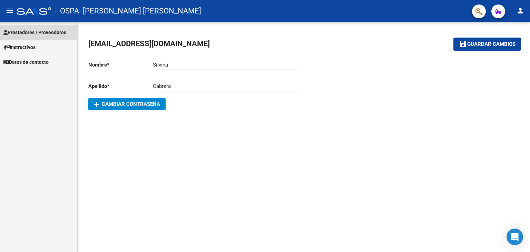
click at [19, 31] on span "Prestadores / Proveedores" at bounding box center [34, 33] width 63 height 8
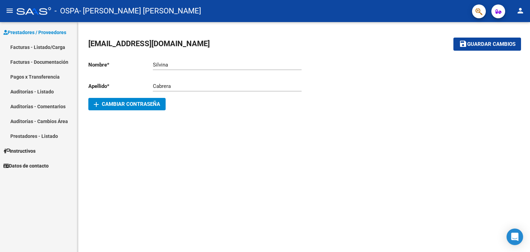
click at [29, 46] on link "Facturas - Listado/Carga" at bounding box center [38, 47] width 77 height 15
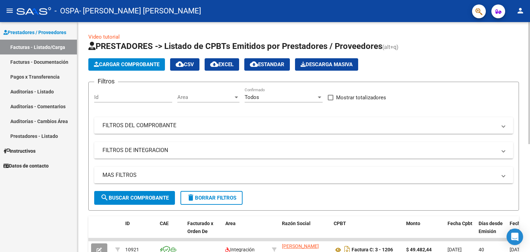
click at [113, 68] on button "Cargar Comprobante" at bounding box center [126, 64] width 77 height 12
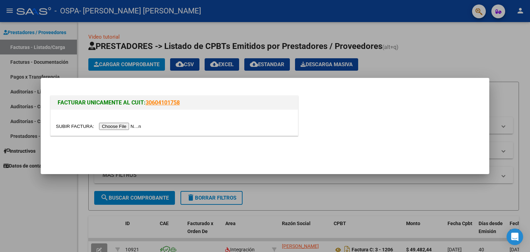
click at [74, 126] on input "file" at bounding box center [99, 126] width 87 height 7
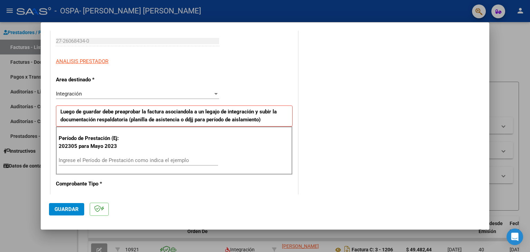
scroll to position [114, 0]
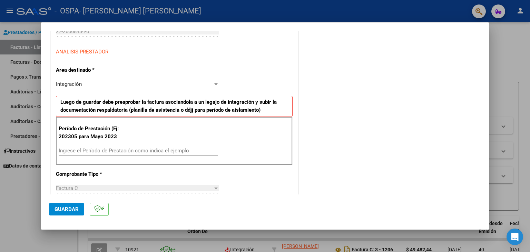
click at [84, 151] on input "Ingrese el Período de Prestación como indica el ejemplo" at bounding box center [138, 151] width 159 height 6
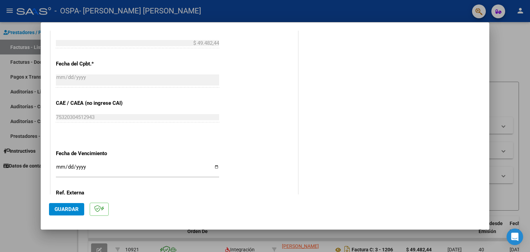
scroll to position [381, 0]
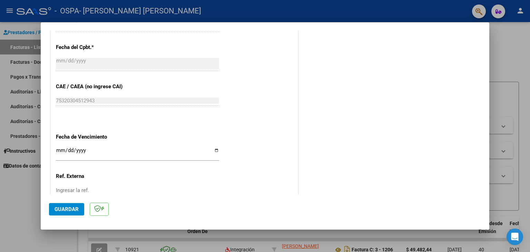
type input "202507"
click at [61, 148] on input "Ingresar la fecha" at bounding box center [137, 153] width 163 height 11
type input "[DATE]"
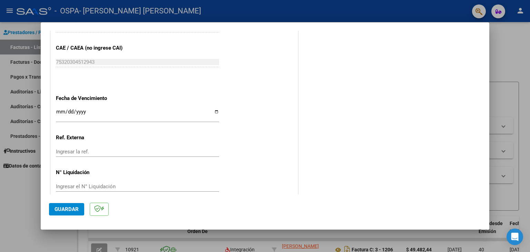
scroll to position [421, 0]
click at [72, 210] on span "Guardar" at bounding box center [66, 209] width 24 height 6
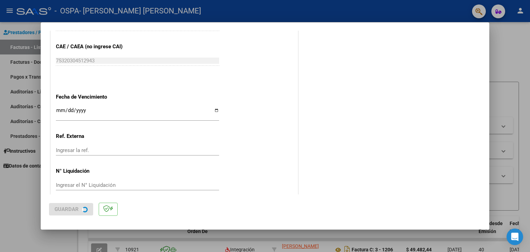
scroll to position [0, 0]
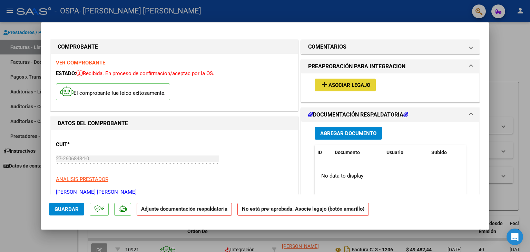
click at [355, 83] on span "Asociar Legajo" at bounding box center [349, 85] width 42 height 6
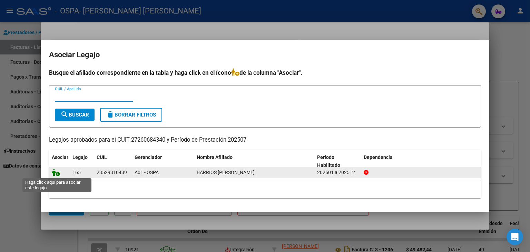
click at [55, 171] on icon at bounding box center [56, 173] width 8 height 8
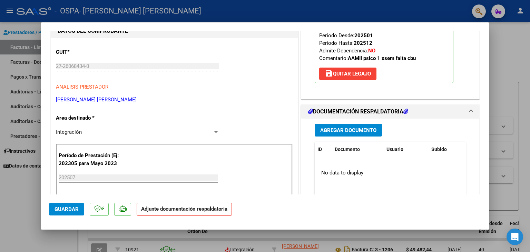
scroll to position [114, 0]
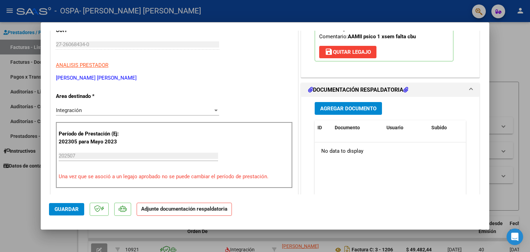
click at [352, 108] on span "Agregar Documento" at bounding box center [348, 108] width 56 height 6
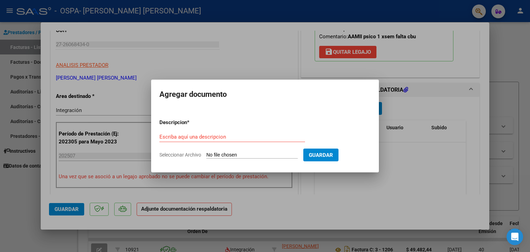
click at [218, 152] on input "Seleccionar Archivo" at bounding box center [251, 155] width 91 height 7
type input "C:\fakepath\ASITENCIA [DATE] BARRIOS.pdf"
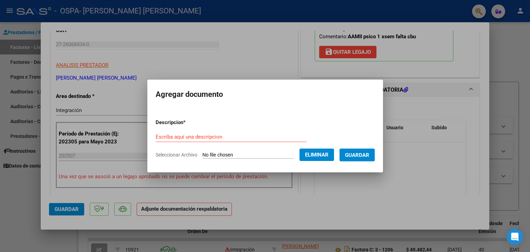
click at [191, 138] on input "Escriba aquí una descripcion" at bounding box center [230, 137] width 151 height 6
type input "ASISTENCIA [DATE] BARRIOS"
click at [369, 158] on span "Guardar" at bounding box center [357, 155] width 24 height 6
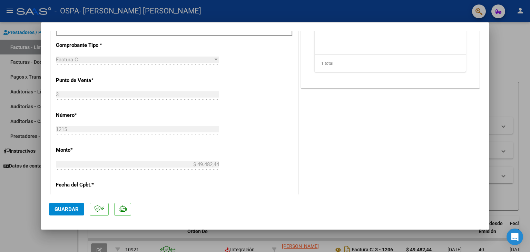
scroll to position [444, 0]
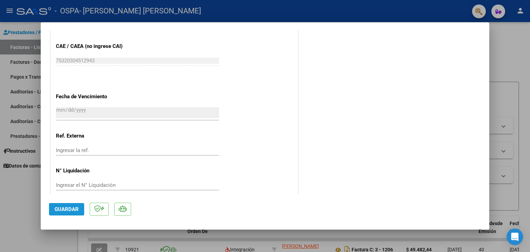
click at [60, 209] on span "Guardar" at bounding box center [66, 209] width 24 height 6
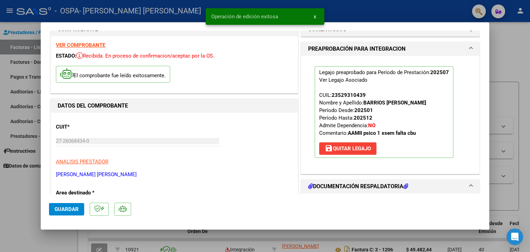
scroll to position [0, 0]
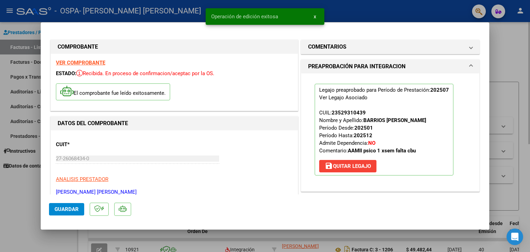
drag, startPoint x: 514, startPoint y: 53, endPoint x: 511, endPoint y: 54, distance: 3.6
click at [513, 53] on div at bounding box center [265, 126] width 530 height 252
type input "$ 0,00"
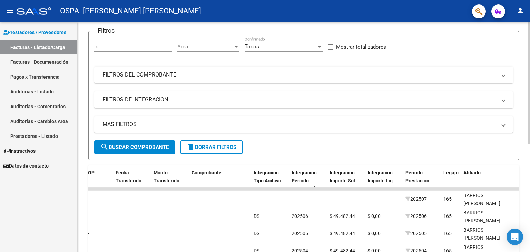
scroll to position [50, 0]
click at [50, 46] on link "Facturas - Listado/Carga" at bounding box center [38, 47] width 77 height 15
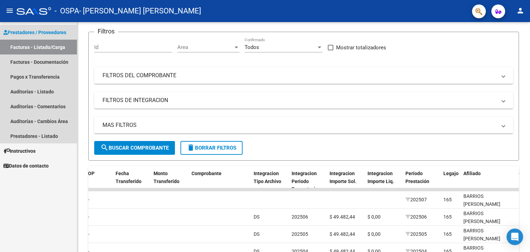
click at [41, 32] on span "Prestadores / Proveedores" at bounding box center [34, 33] width 63 height 8
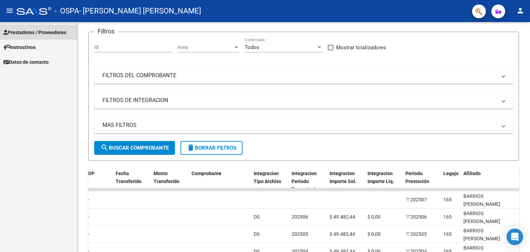
click at [43, 34] on span "Prestadores / Proveedores" at bounding box center [34, 33] width 63 height 8
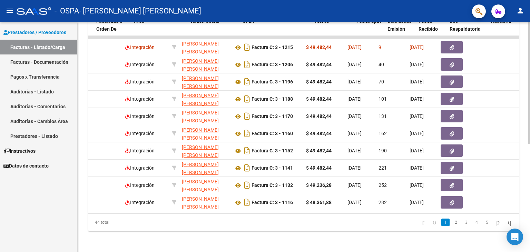
scroll to position [0, 89]
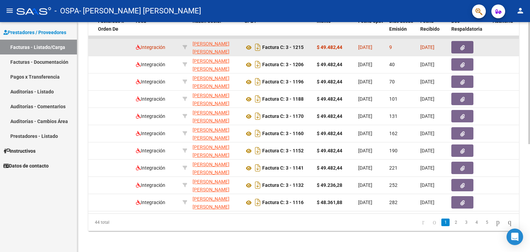
click at [463, 48] on icon "button" at bounding box center [462, 47] width 4 height 5
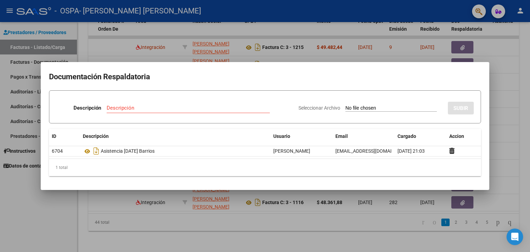
click at [515, 76] on div at bounding box center [265, 126] width 530 height 252
